Goal: Information Seeking & Learning: Learn about a topic

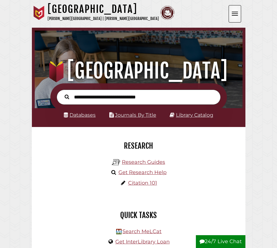
scroll to position [68, 205]
type input "***"
click at [62, 93] on button "Search" at bounding box center [67, 96] width 10 height 7
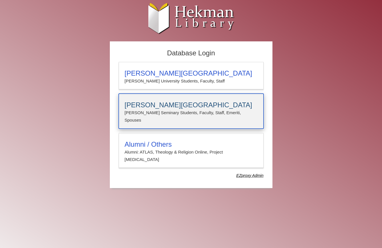
click at [185, 110] on p "[PERSON_NAME] Seminary Students, Faculty, Staff, Emeriti, Spouses" at bounding box center [191, 116] width 133 height 15
